Goal: Task Accomplishment & Management: Use online tool/utility

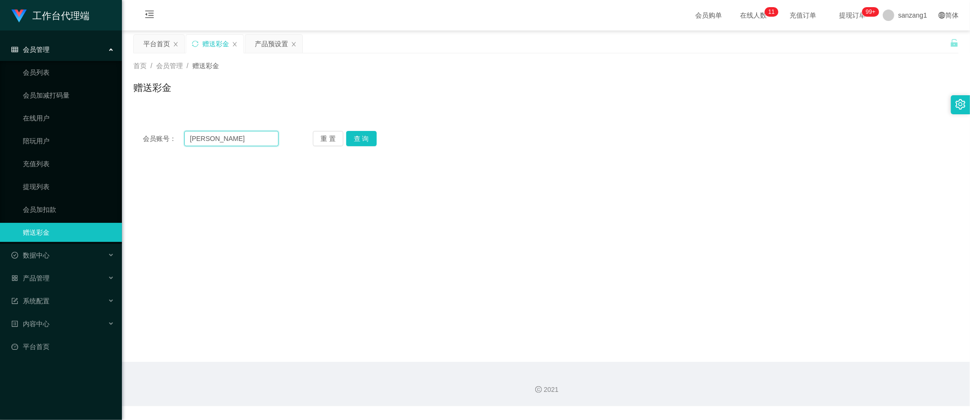
drag, startPoint x: 233, startPoint y: 136, endPoint x: 125, endPoint y: 136, distance: 108.1
click at [125, 136] on main "关闭左侧 关闭右侧 关闭其它 刷新页面 平台首页 赠送彩金 产品预设置 首页 / 会员管理 / 赠送彩金 / 赠送彩金 会员账号： [PERSON_NAME]…" at bounding box center [546, 196] width 848 height 332
paste input "6596305379"
click at [369, 141] on button "查 询" at bounding box center [361, 138] width 30 height 15
click at [190, 145] on input "6596305379" at bounding box center [231, 138] width 95 height 15
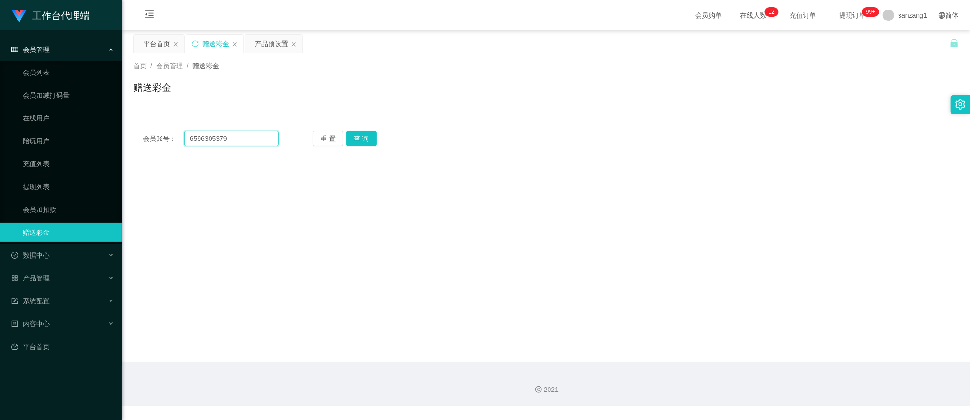
drag, startPoint x: 180, startPoint y: 131, endPoint x: 133, endPoint y: 125, distance: 46.7
click at [133, 125] on div "会员账号： 6596305379 重 置 查 询 会员账号 会员姓名 账号余额 操作类型 彩金加款 彩金扣款 金额 确 定" at bounding box center [546, 138] width 826 height 34
paste input "SGzd123"
type input "SGzd123"
click at [363, 133] on button "查 询" at bounding box center [361, 138] width 30 height 15
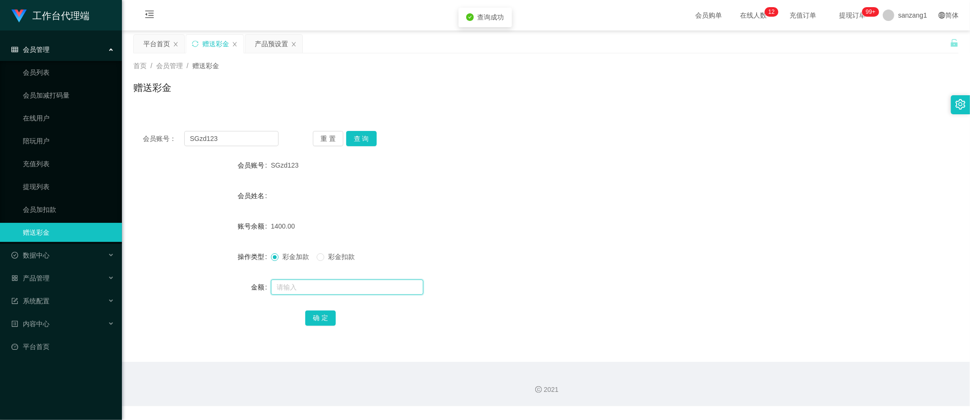
click at [302, 290] on input "text" at bounding box center [347, 287] width 152 height 15
type input "104"
click at [316, 309] on div "确 定" at bounding box center [546, 317] width 482 height 19
click at [326, 317] on button "确 定" at bounding box center [320, 318] width 30 height 15
